Goal: Task Accomplishment & Management: Complete application form

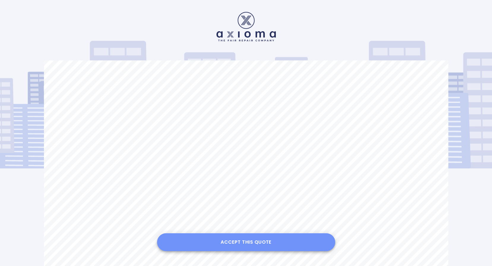
click at [260, 238] on button "Accept this Quote" at bounding box center [246, 242] width 178 height 18
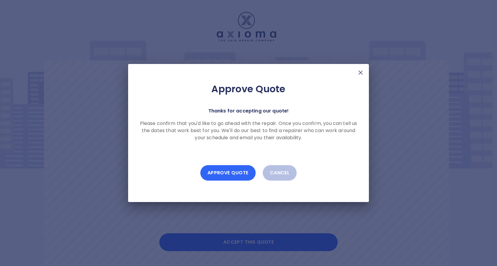
click at [234, 165] on button "Approve Quote" at bounding box center [227, 172] width 55 height 15
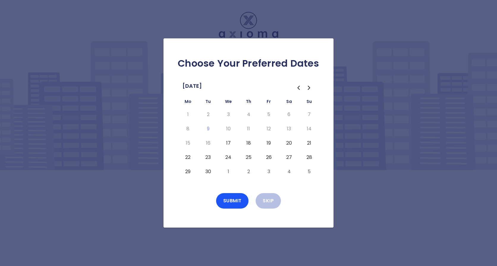
click at [230, 140] on button "17" at bounding box center [228, 143] width 11 height 10
click at [233, 198] on button "Submit" at bounding box center [232, 200] width 33 height 15
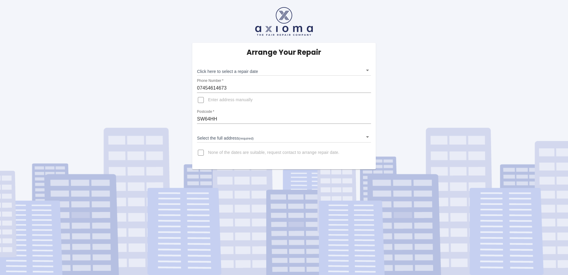
click at [203, 141] on body "Arrange Your Repair Click here to select a repair date ​ Phone Number   * 07454…" at bounding box center [284, 137] width 568 height 275
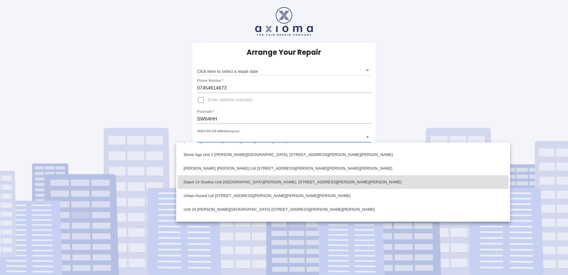
scroll to position [310, 0]
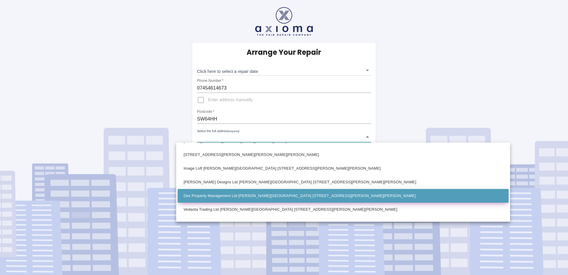
click at [270, 197] on li "Dex Property Management Ltd Parsons Green House 27 Parsons Green Lane London" at bounding box center [343, 196] width 331 height 14
type input "Dex Property Management Ltd Parsons Green House 27 Parsons Green Lane London"
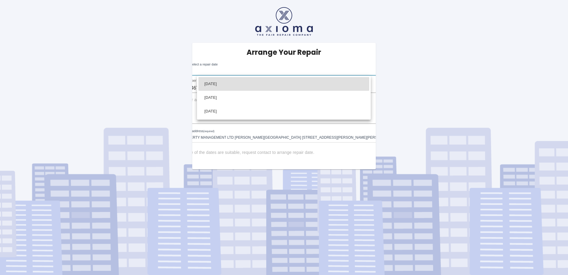
click at [260, 72] on body "Arrange Your Repair Click here to select a repair date ​ Phone Number   * 07454…" at bounding box center [284, 137] width 568 height 275
click at [260, 165] on div at bounding box center [284, 137] width 568 height 275
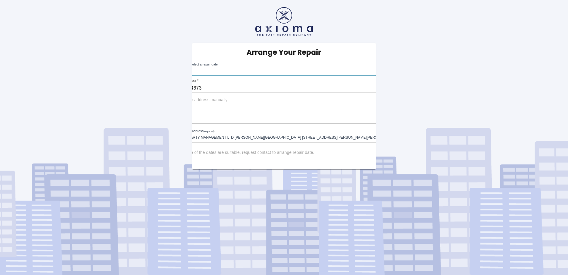
click at [183, 153] on input "None of the dates are suitable, request contact to arrange repair date." at bounding box center [176, 152] width 14 height 14
checkbox input "true"
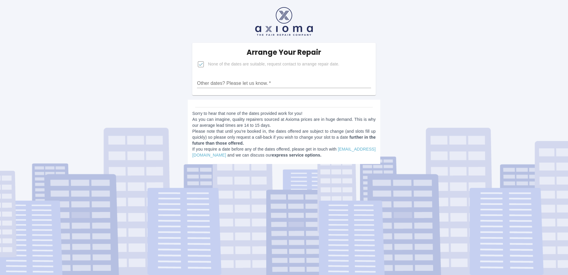
click at [224, 79] on input "Other dates? Please let us know.   *" at bounding box center [284, 83] width 174 height 10
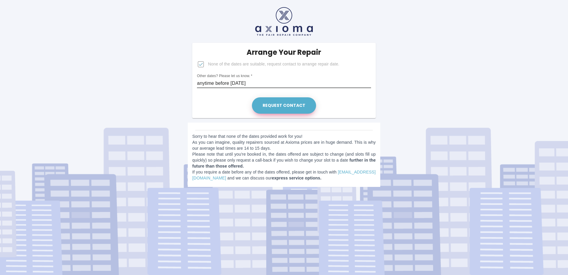
type input "anytime before 17th September"
click at [303, 107] on button "Request contact" at bounding box center [284, 105] width 64 height 16
